Goal: Find specific page/section: Find specific page/section

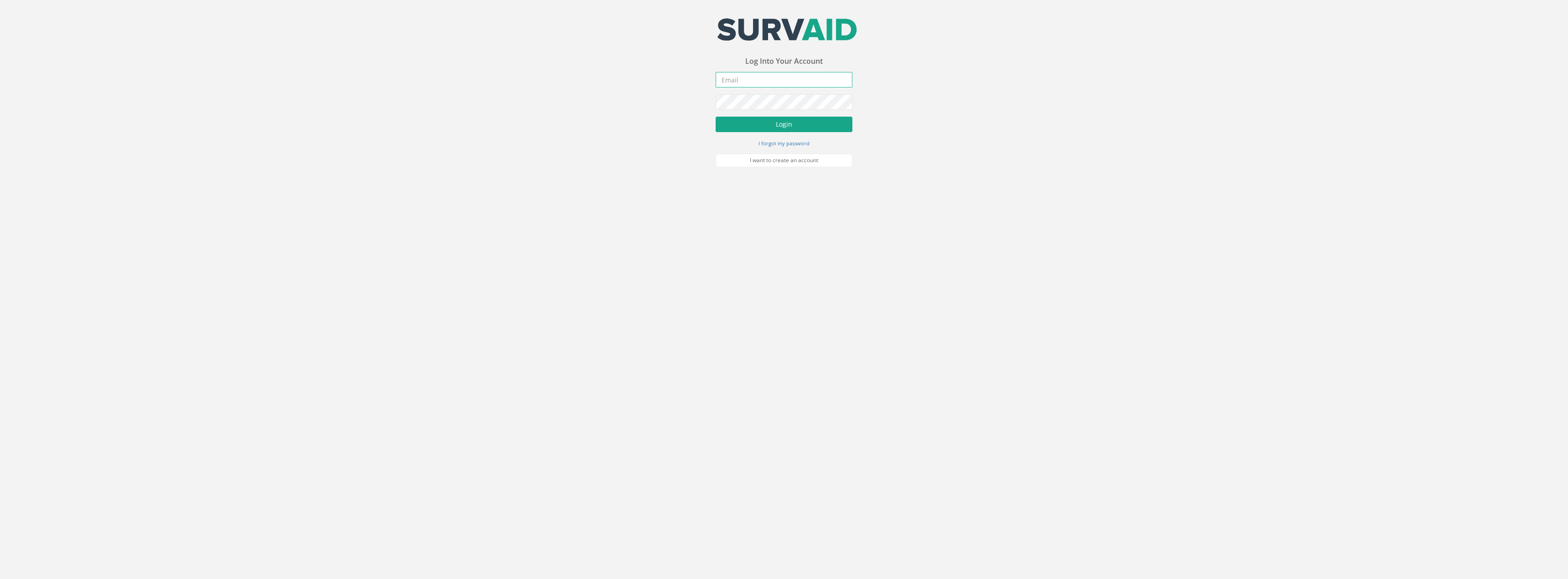
type input "[PERSON_NAME][EMAIL_ADDRESS][PERSON_NAME][DOMAIN_NAME]"
click at [772, 121] on button "Login" at bounding box center [784, 125] width 137 height 16
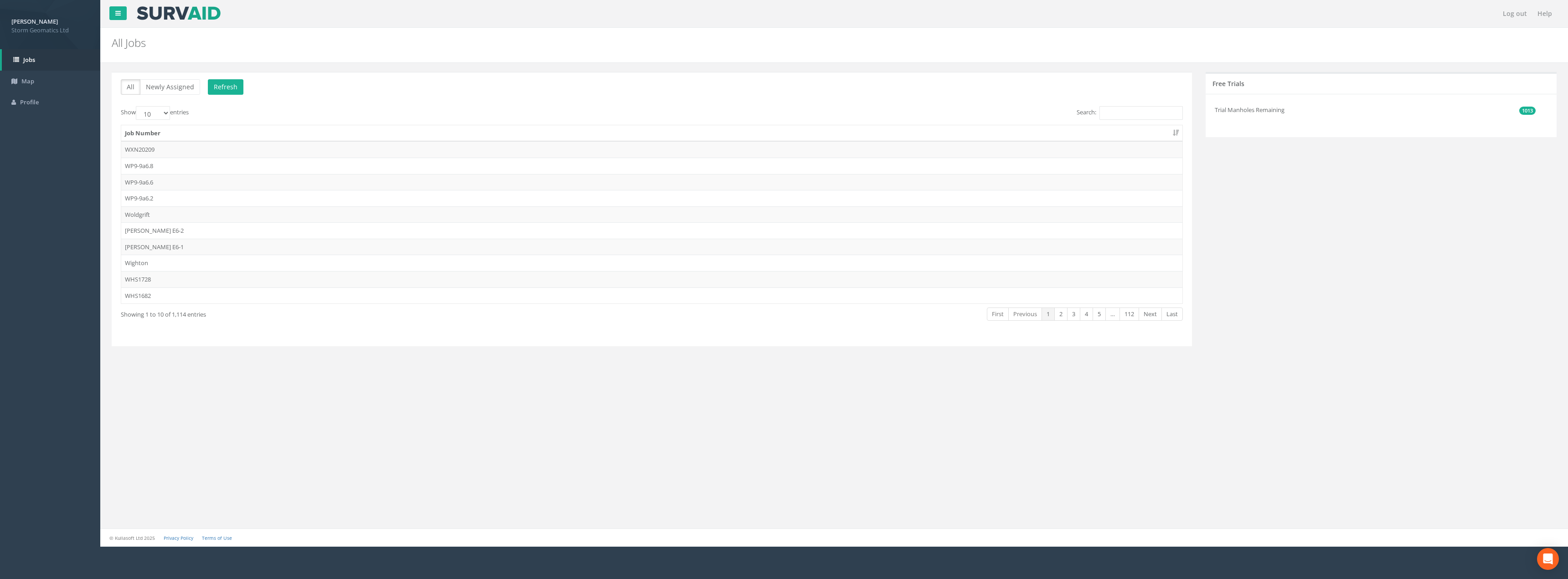
click at [1131, 104] on div "All Newly Assigned Refresh Show 10 25 50 100 entries Search: Job Number WXN2020…" at bounding box center [652, 209] width 1080 height 275
click at [1130, 111] on input "Search:" at bounding box center [1141, 112] width 83 height 14
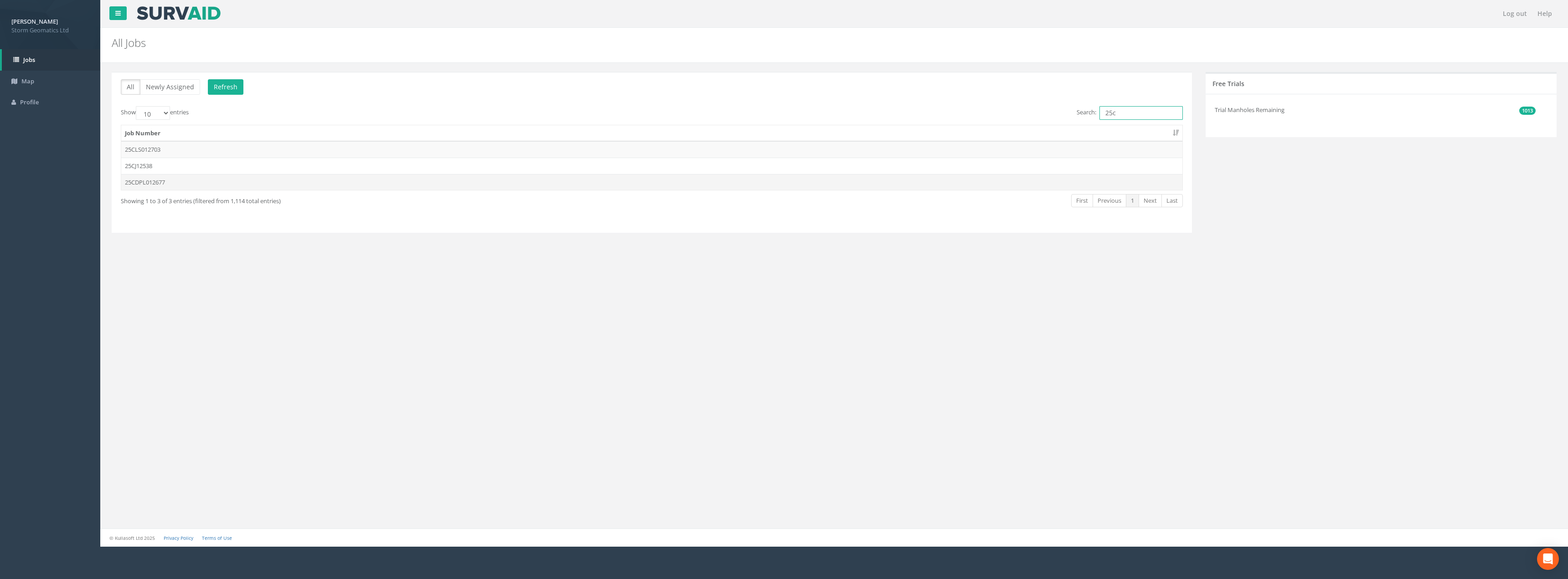
type input "25c"
click at [193, 186] on td "25CDPL012677" at bounding box center [652, 182] width 1061 height 16
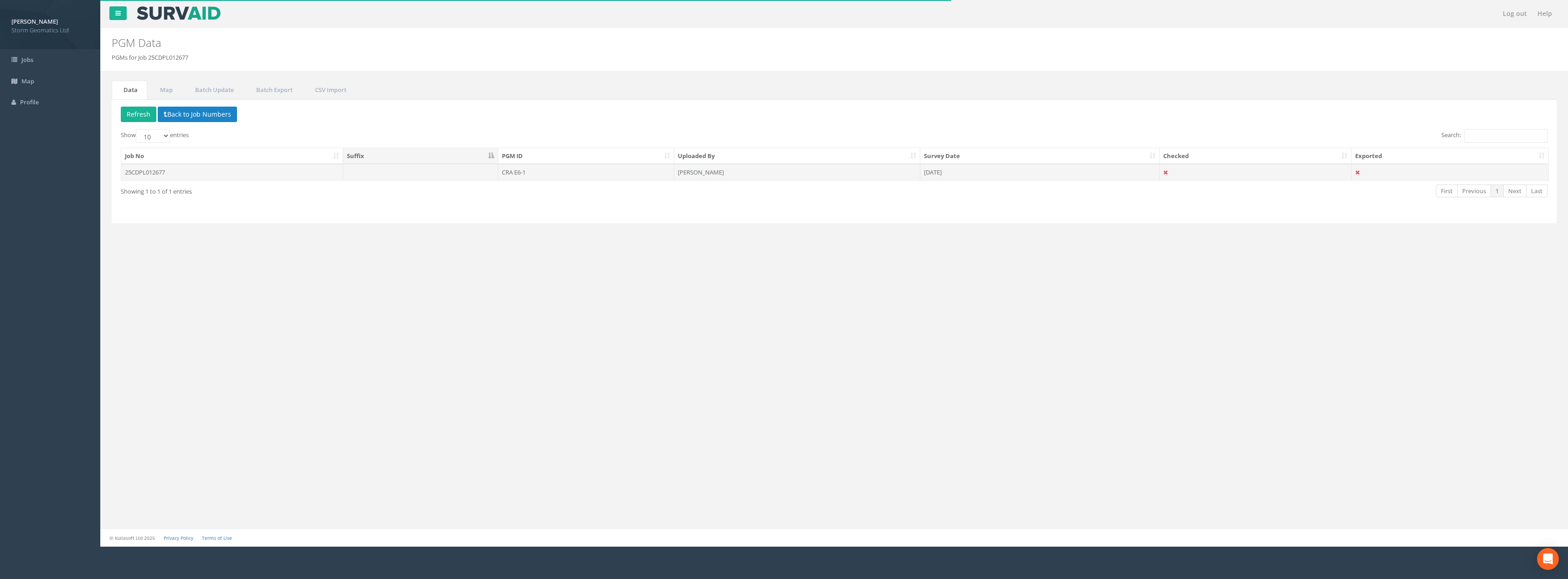
click at [668, 173] on td "CRA E6-1" at bounding box center [586, 172] width 176 height 16
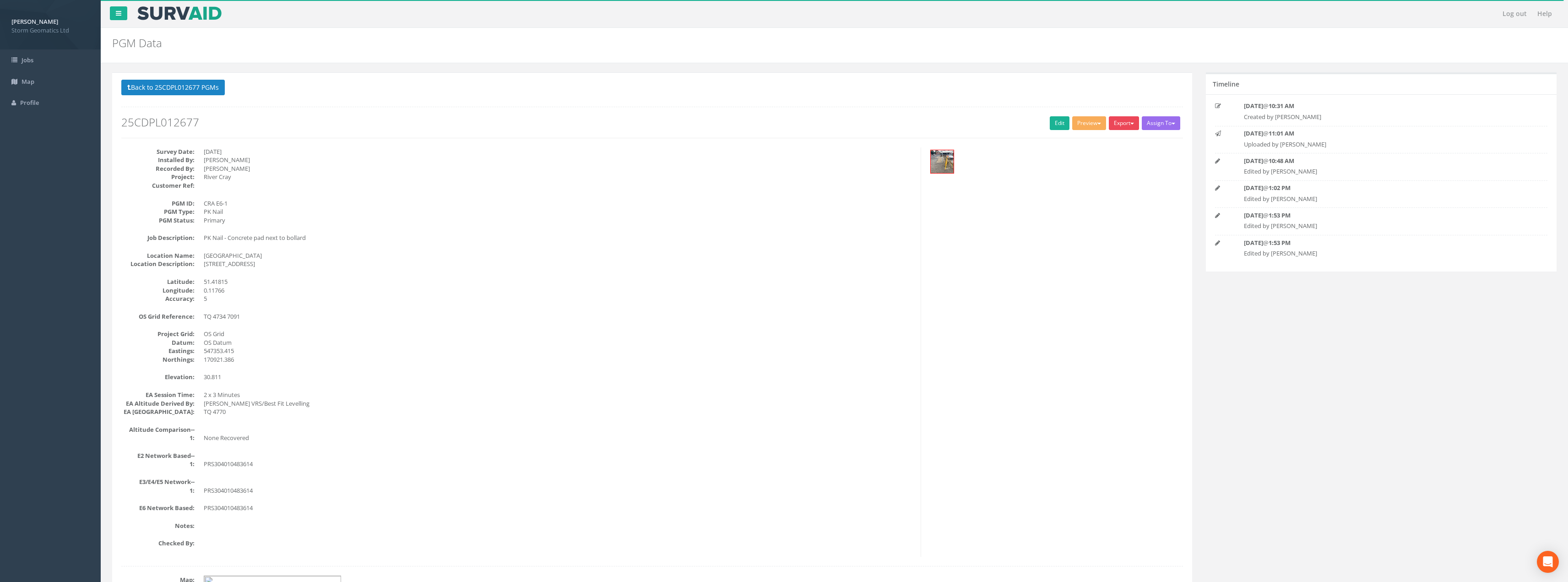
click at [1132, 122] on button "Export" at bounding box center [1124, 123] width 31 height 14
click at [1112, 140] on link "Storm Geomatics" at bounding box center [1104, 142] width 72 height 14
